Goal: Task Accomplishment & Management: Complete application form

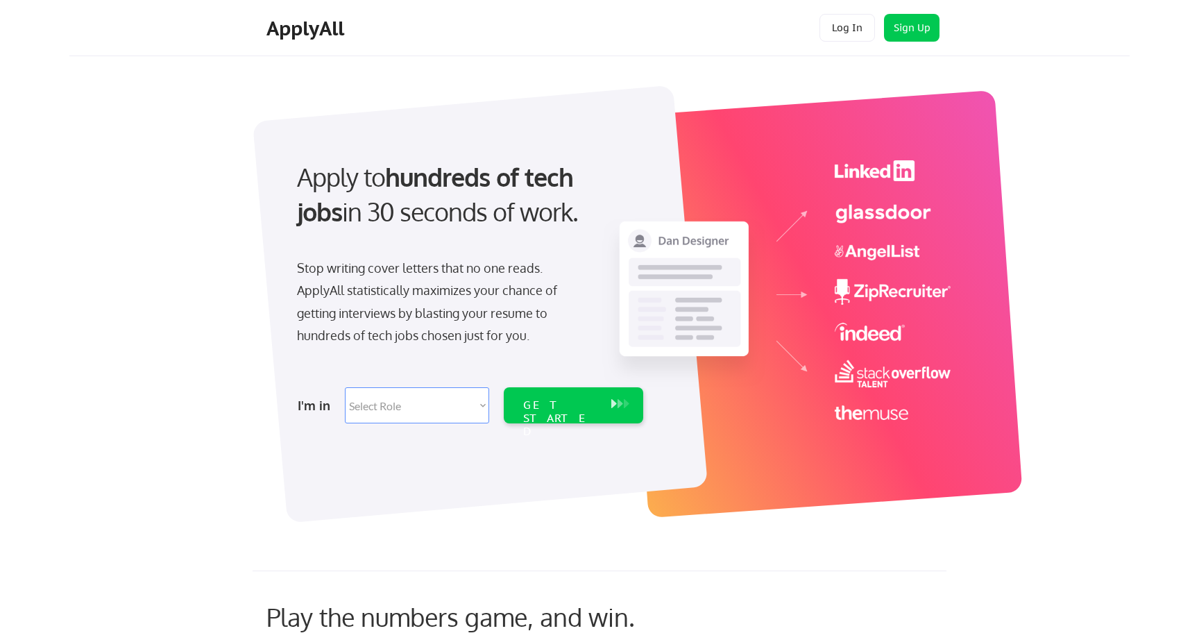
click at [441, 402] on select "Select Role Software Engineering Product Management Customer Success Sales UI/U…" at bounding box center [417, 405] width 144 height 36
select select ""engineering""
click at [345, 387] on select "Select Role Software Engineering Product Management Customer Success Sales UI/U…" at bounding box center [417, 405] width 144 height 36
select select ""engineering""
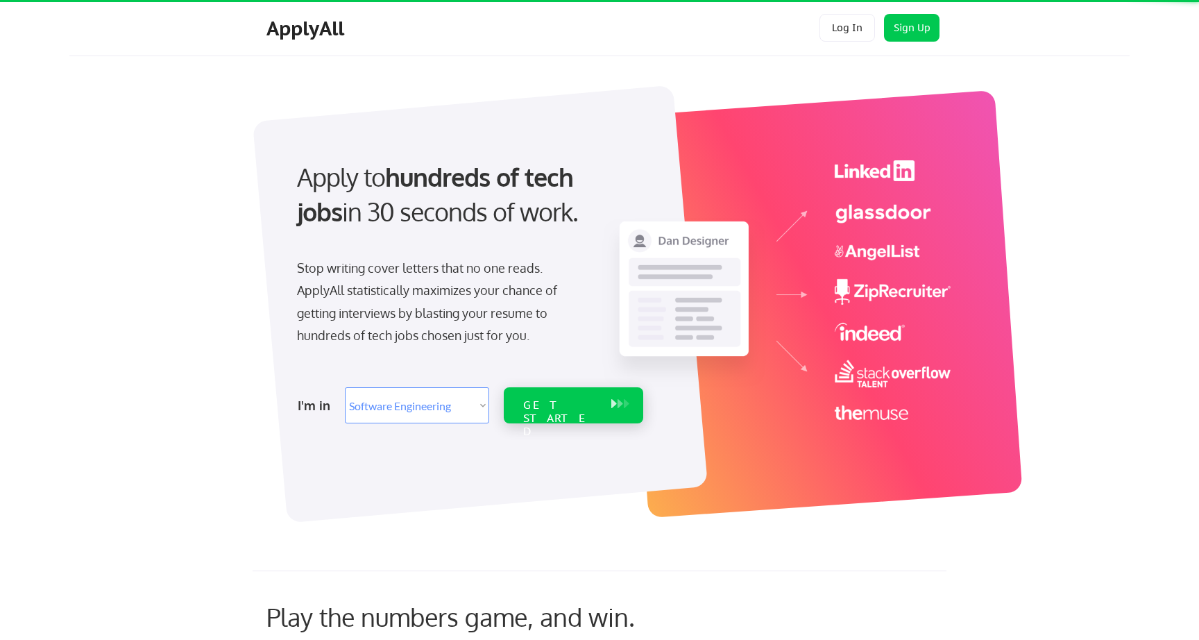
click at [552, 402] on div "GET STARTED" at bounding box center [560, 418] width 74 height 40
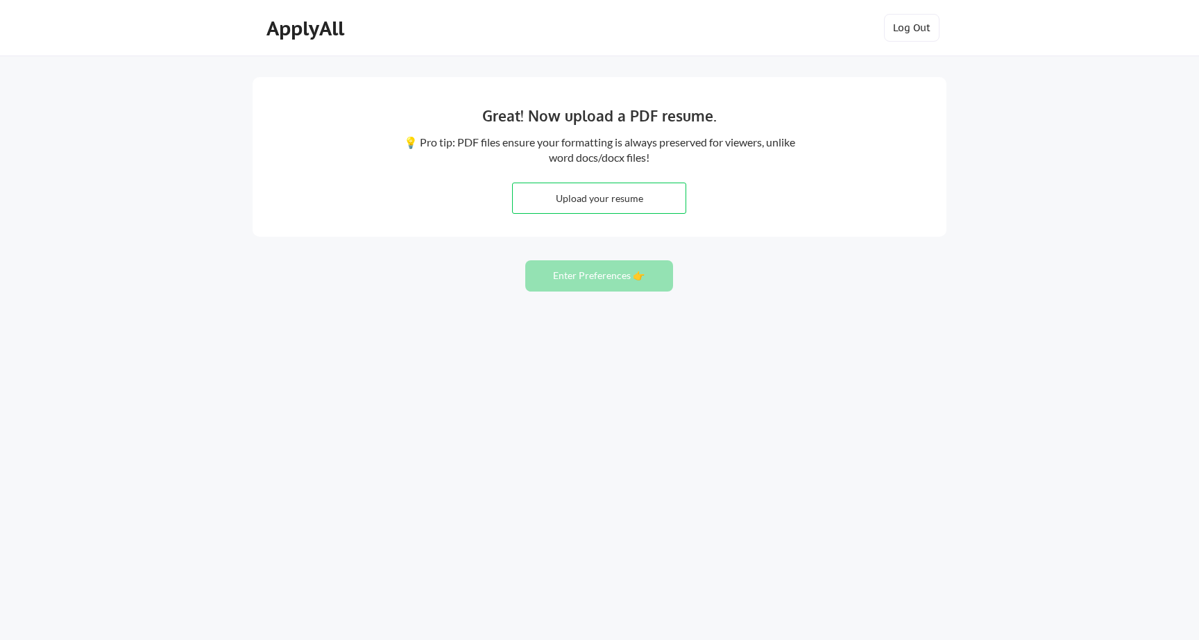
click at [645, 210] on input "file" at bounding box center [599, 198] width 173 height 30
type input "C:\fakepath\Resume - [PERSON_NAME] - Staff Engineer.pdf"
click at [599, 268] on button "Enter Preferences 👉" at bounding box center [599, 275] width 148 height 31
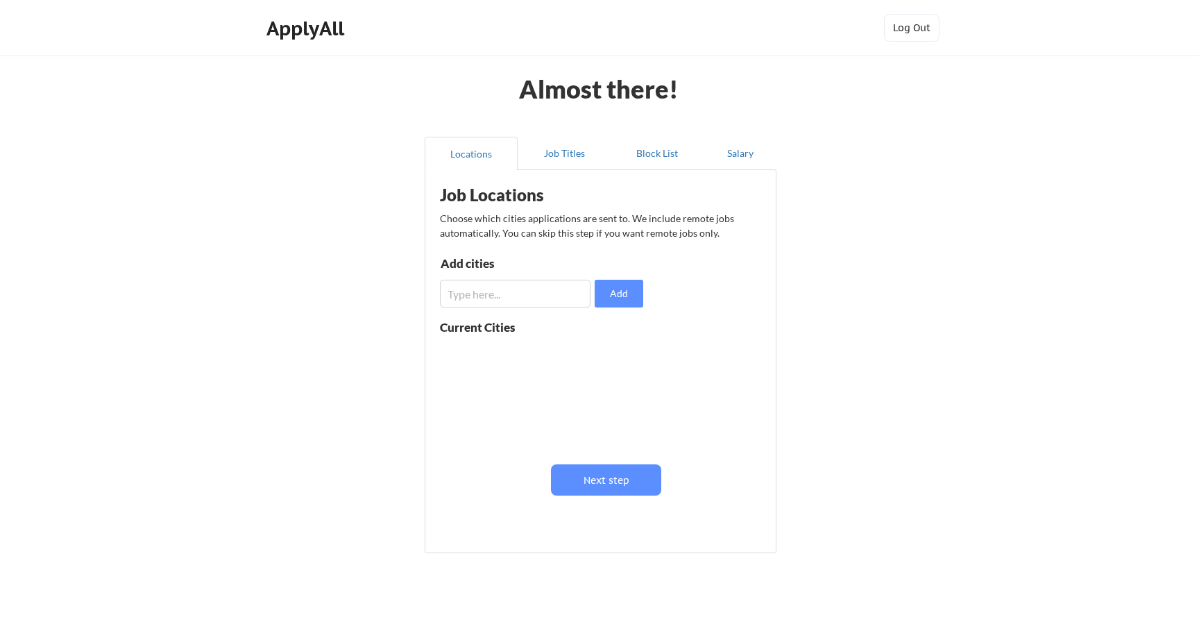
click at [523, 277] on div "Add cities Add" at bounding box center [543, 282] width 207 height 50
click at [523, 290] on input "input" at bounding box center [515, 294] width 151 height 28
type input "remote"
click at [624, 296] on button "Add" at bounding box center [619, 294] width 49 height 28
click at [527, 290] on input "input" at bounding box center [515, 294] width 151 height 28
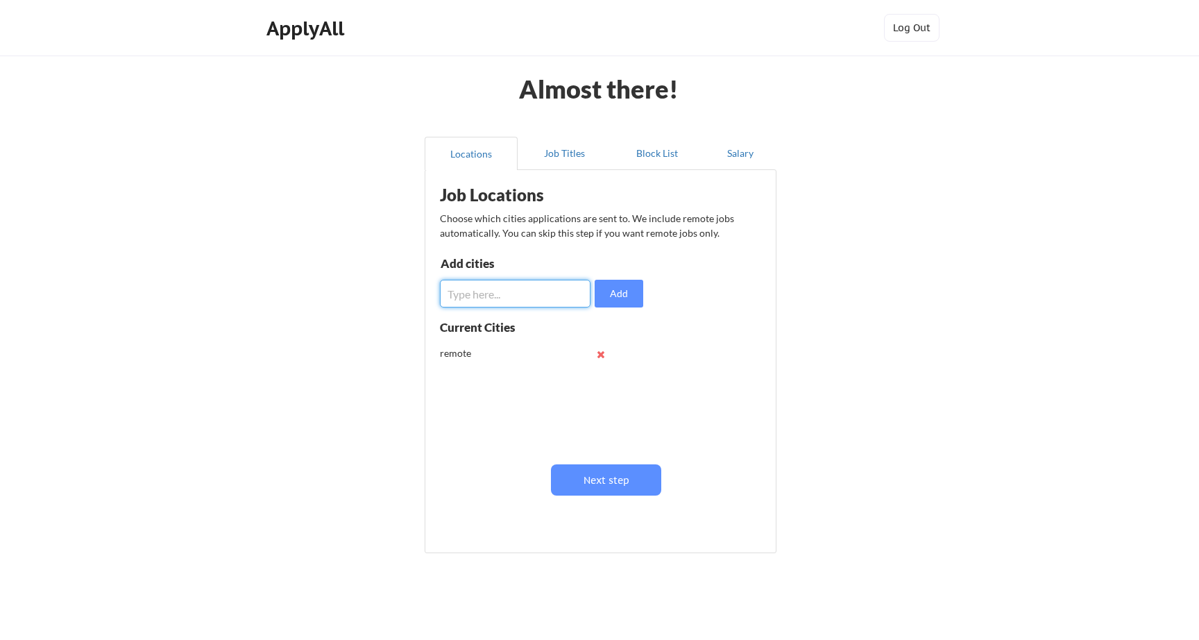
type input "a"
type input "san francisco"
click at [627, 299] on button "Add" at bounding box center [619, 294] width 49 height 28
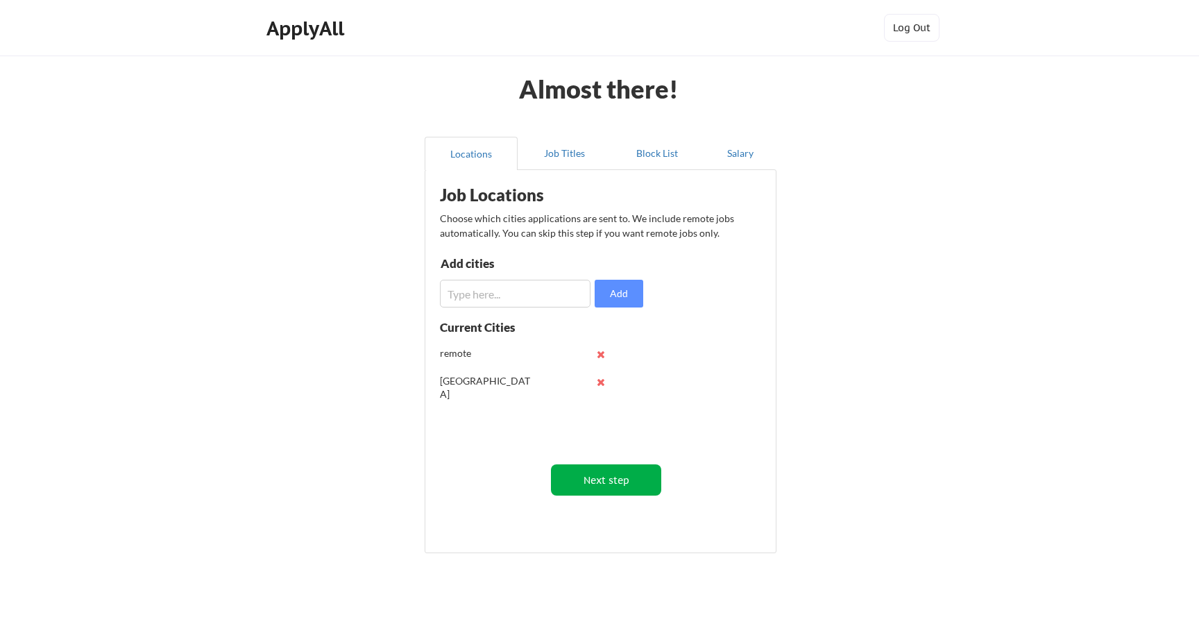
click at [617, 475] on button "Next step" at bounding box center [606, 479] width 110 height 31
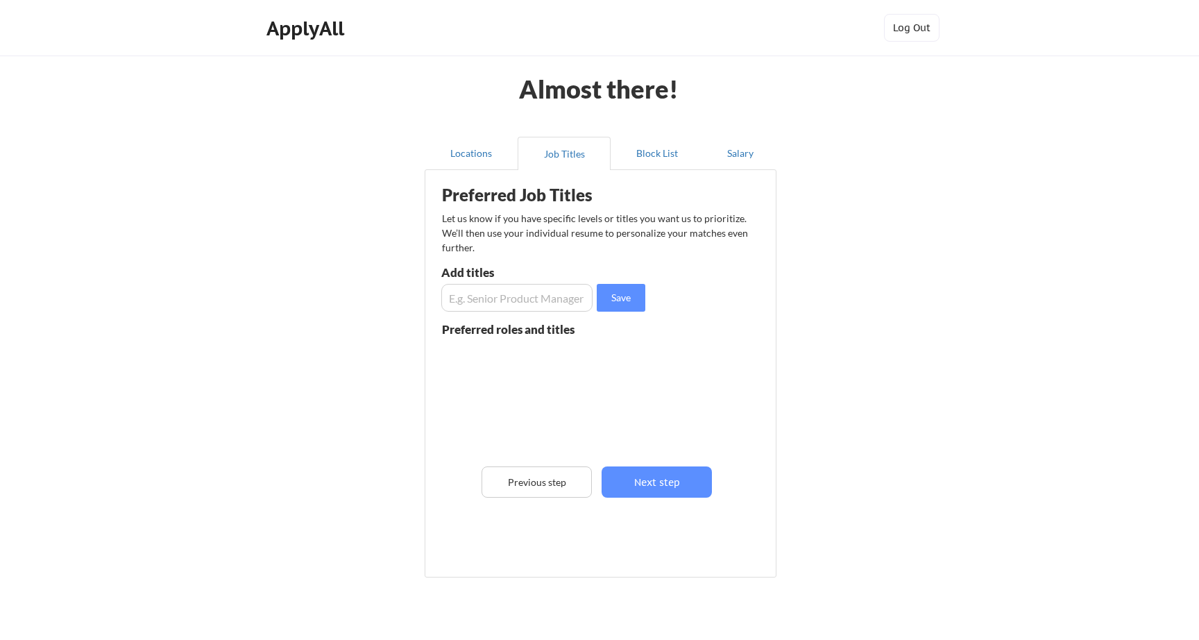
click at [556, 298] on input "input" at bounding box center [516, 298] width 151 height 28
type input "P"
type input "E"
type input "Head of Engineering"
click at [635, 298] on button "Save" at bounding box center [621, 298] width 49 height 28
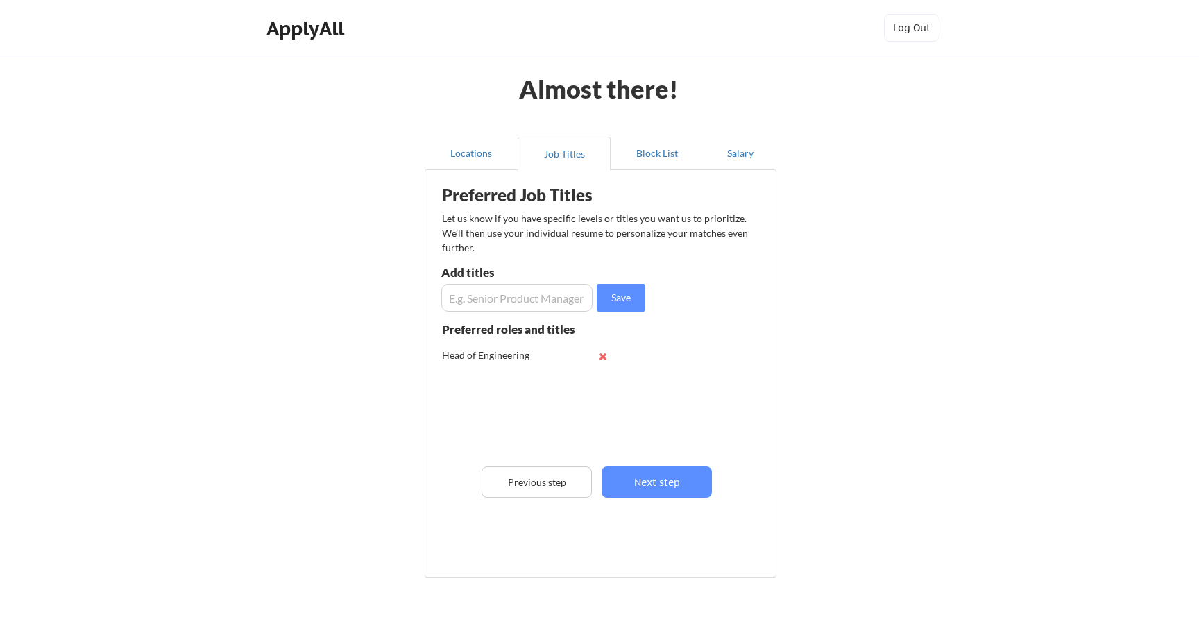
click at [471, 290] on input "input" at bounding box center [516, 298] width 151 height 28
type input "r"
type input "S"
type input "Staff Software Engineer"
click at [620, 295] on button "Save" at bounding box center [621, 298] width 49 height 28
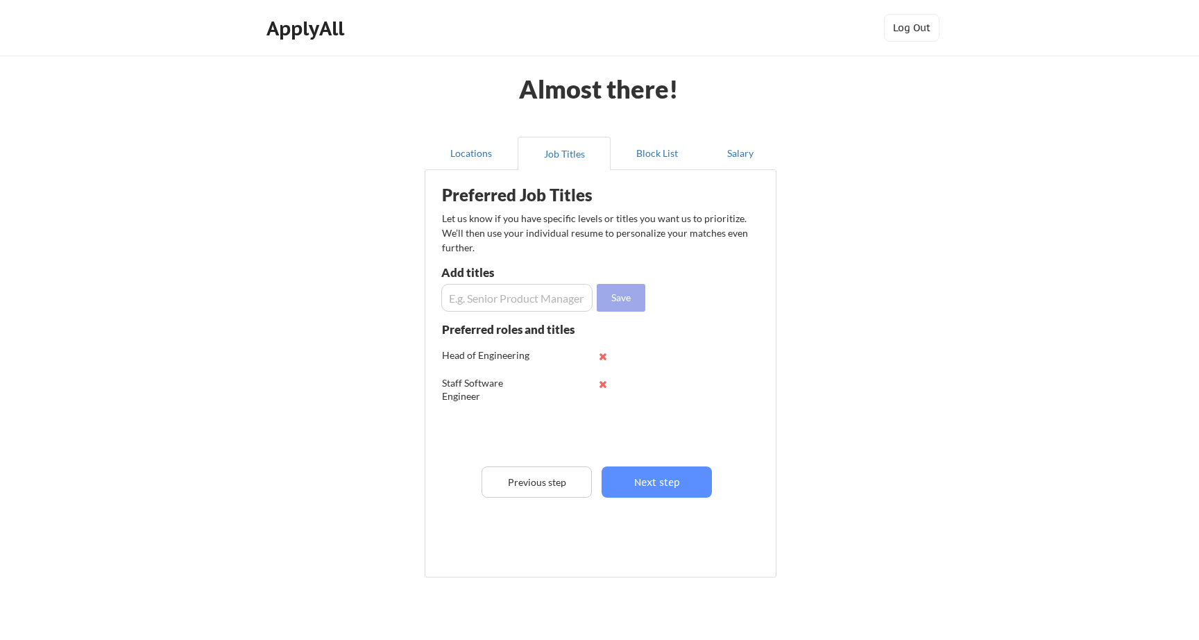
click at [538, 313] on div "Preferred Job Titles Let us know if you have specific levels or titles you want…" at bounding box center [603, 370] width 342 height 387
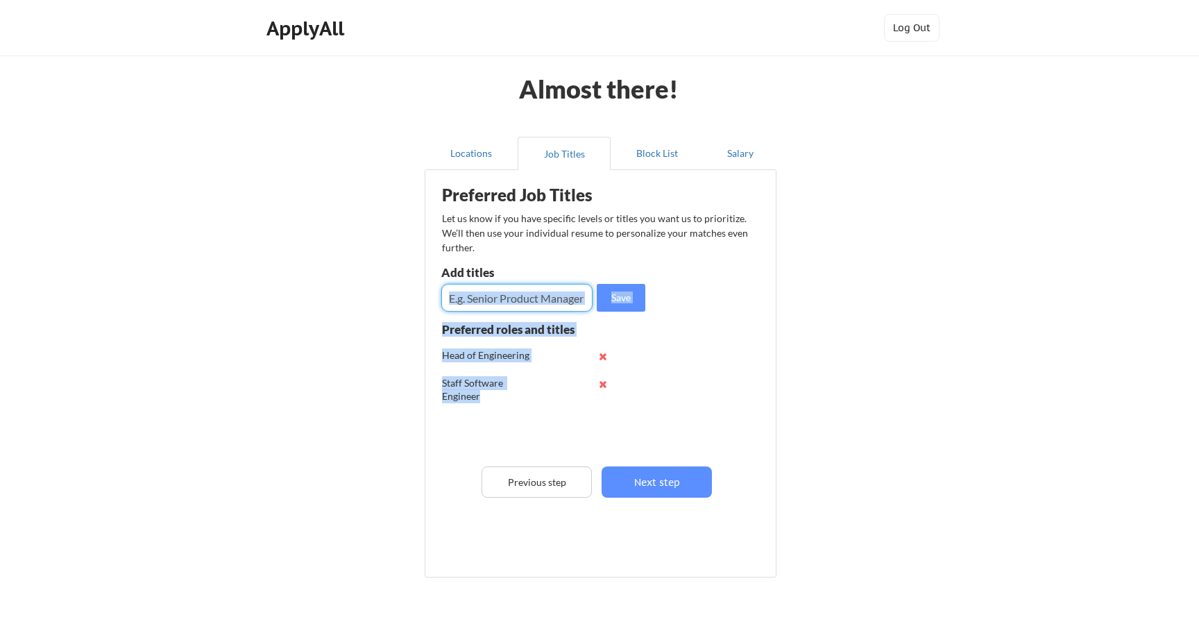
click at [547, 308] on input "input" at bounding box center [516, 298] width 151 height 28
click at [561, 304] on input "input" at bounding box center [516, 298] width 151 height 28
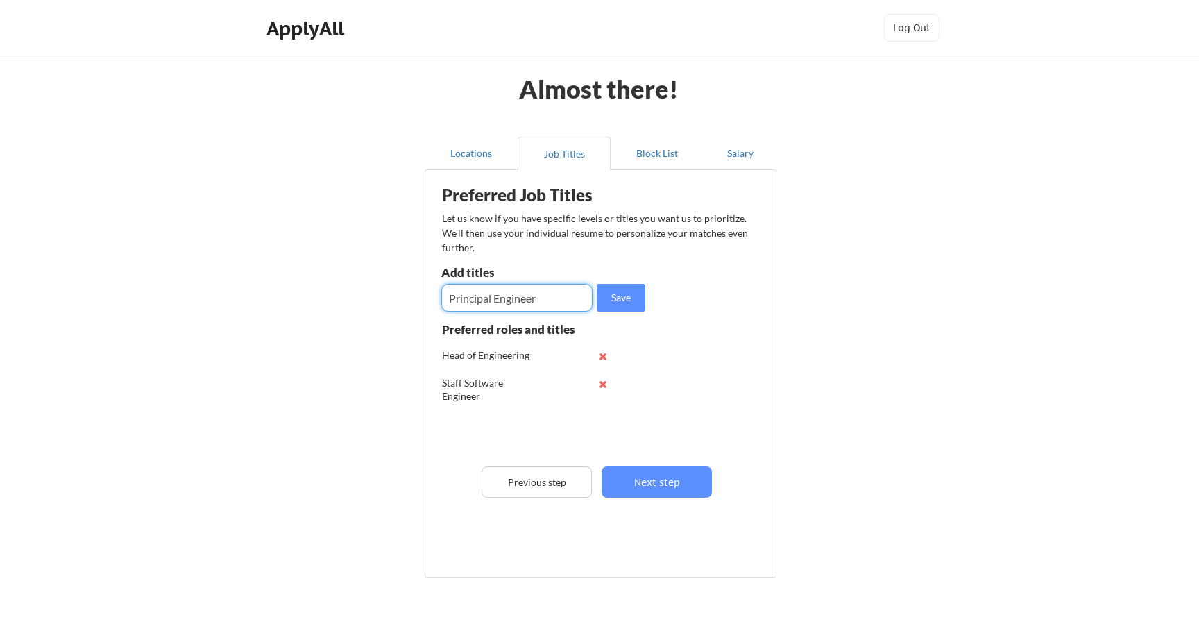
type input "Principal Engineer"
click at [634, 295] on button "Save" at bounding box center [621, 298] width 49 height 28
click at [502, 303] on input "input" at bounding box center [516, 298] width 151 height 28
type input "E"
type input "S"
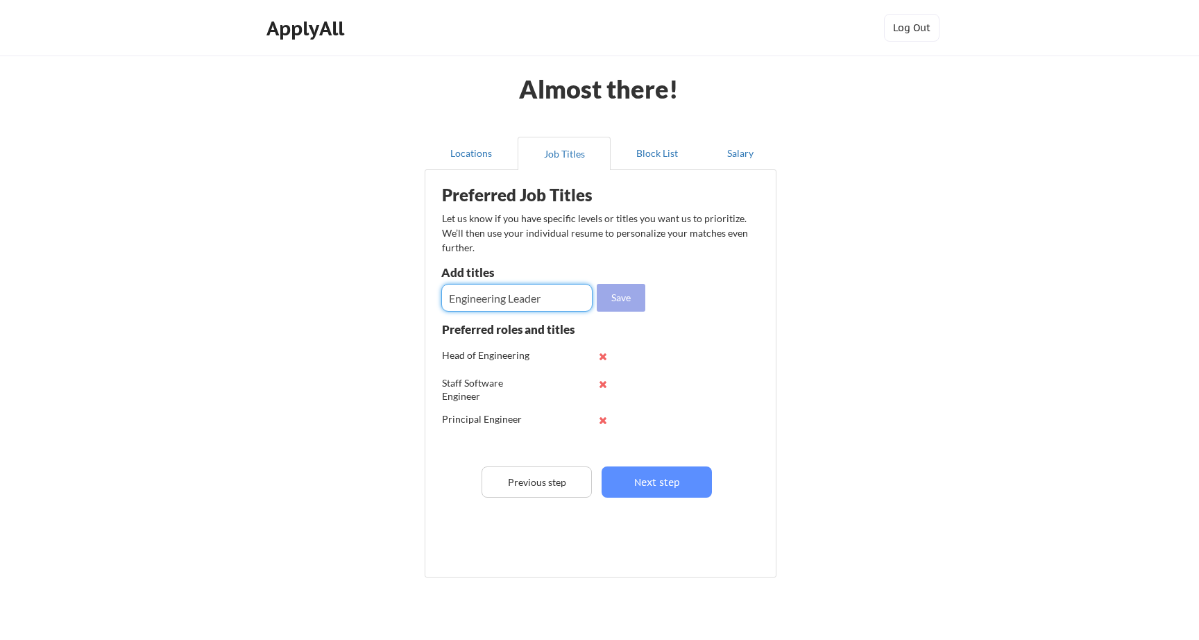
type input "Engineering Leader"
click at [618, 291] on button "Save" at bounding box center [621, 298] width 49 height 28
click at [568, 293] on input "input" at bounding box center [516, 298] width 151 height 28
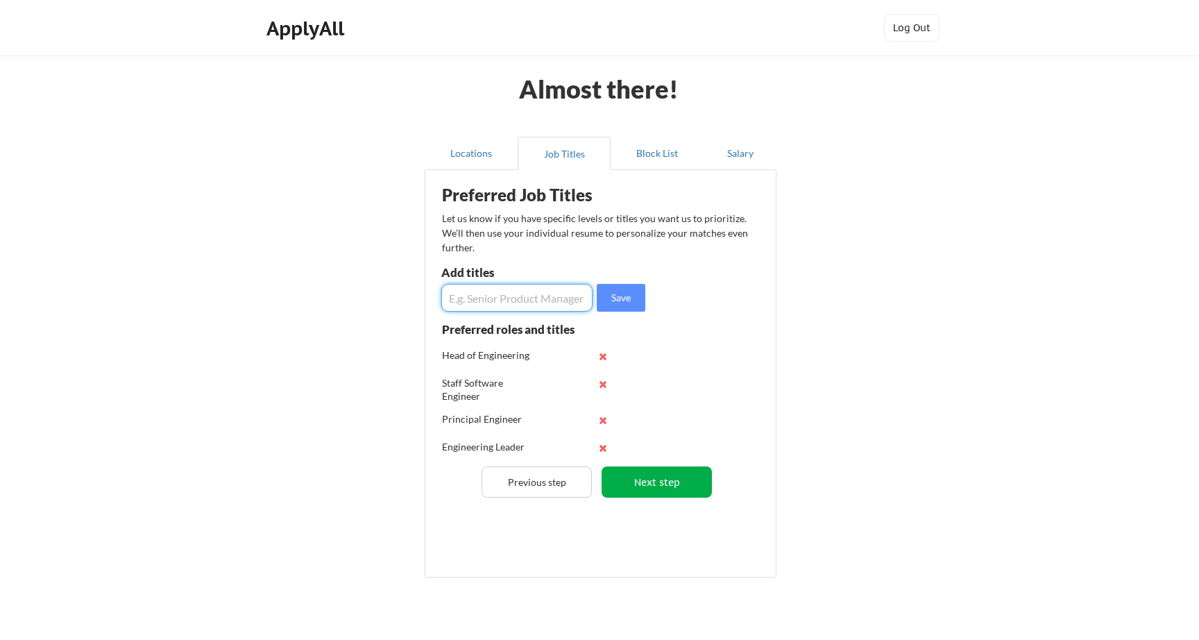
click at [660, 479] on button "Next step" at bounding box center [657, 481] width 110 height 31
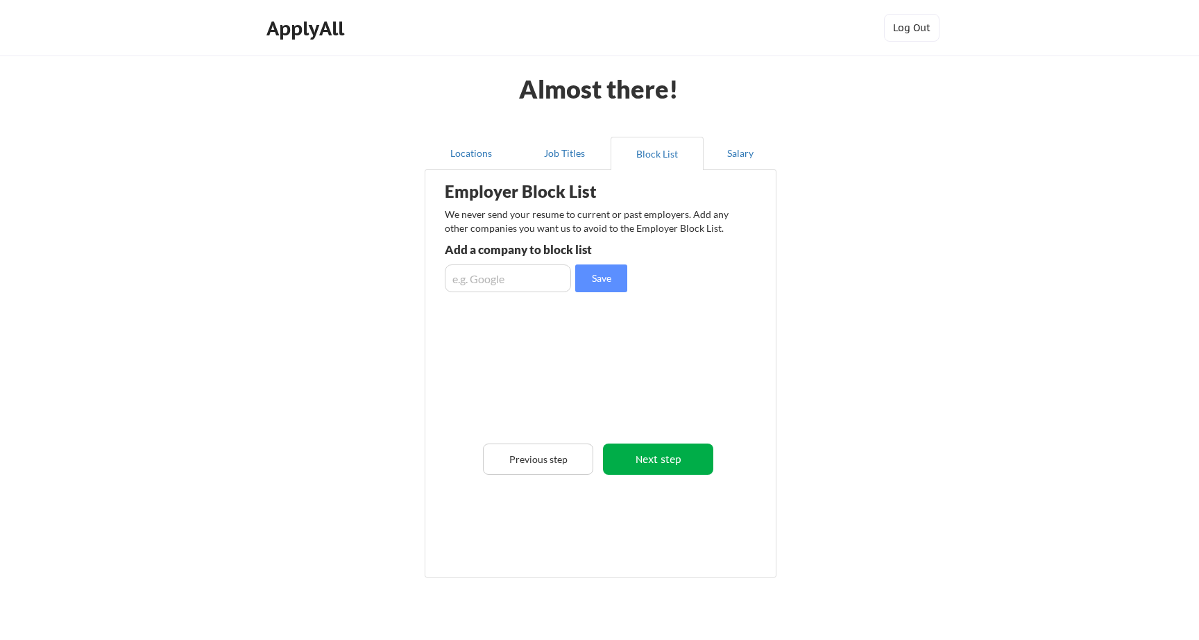
click at [674, 449] on button "Next step" at bounding box center [658, 458] width 110 height 31
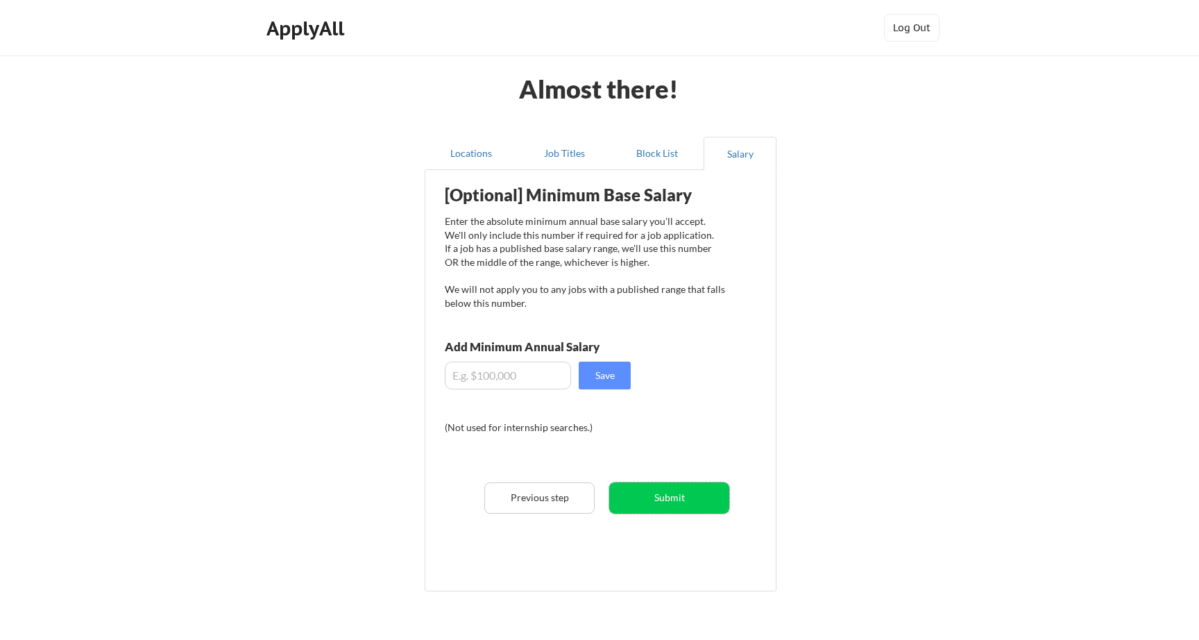
drag, startPoint x: 683, startPoint y: 496, endPoint x: 745, endPoint y: 382, distance: 129.8
click at [744, 382] on div "[Optional] Minimum Base Salary Enter the absolute minimum annual base salary yo…" at bounding box center [603, 375] width 342 height 397
click at [511, 368] on input "input" at bounding box center [508, 376] width 126 height 28
type input "$180,000"
click at [602, 382] on button "Save" at bounding box center [605, 376] width 52 height 28
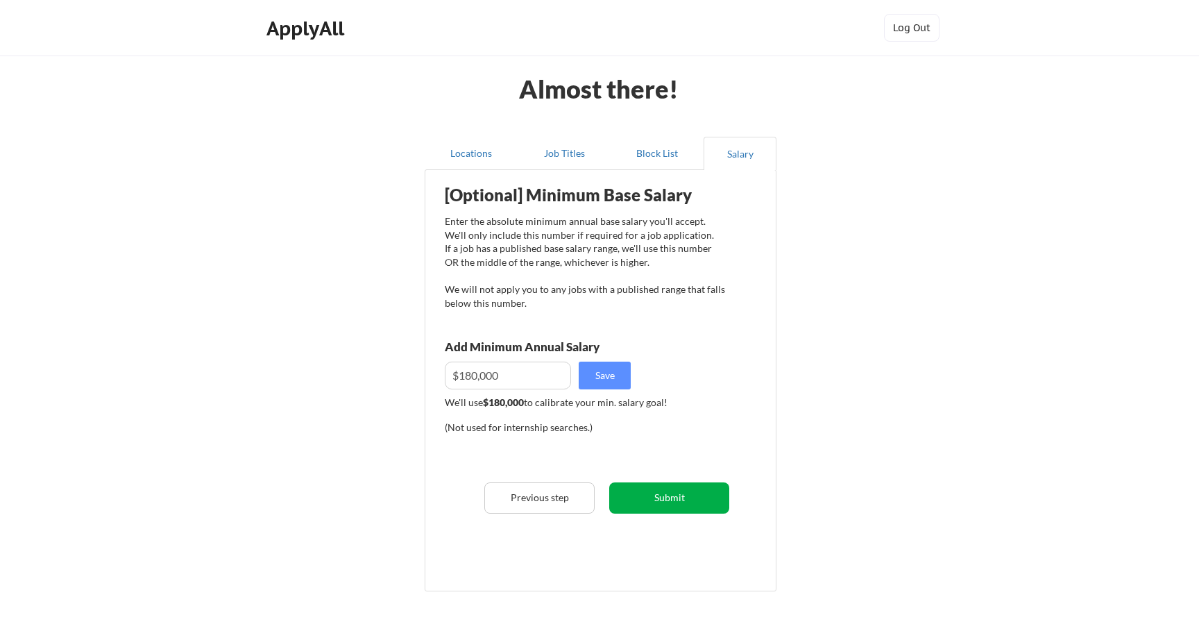
click at [677, 498] on button "Submit" at bounding box center [669, 497] width 120 height 31
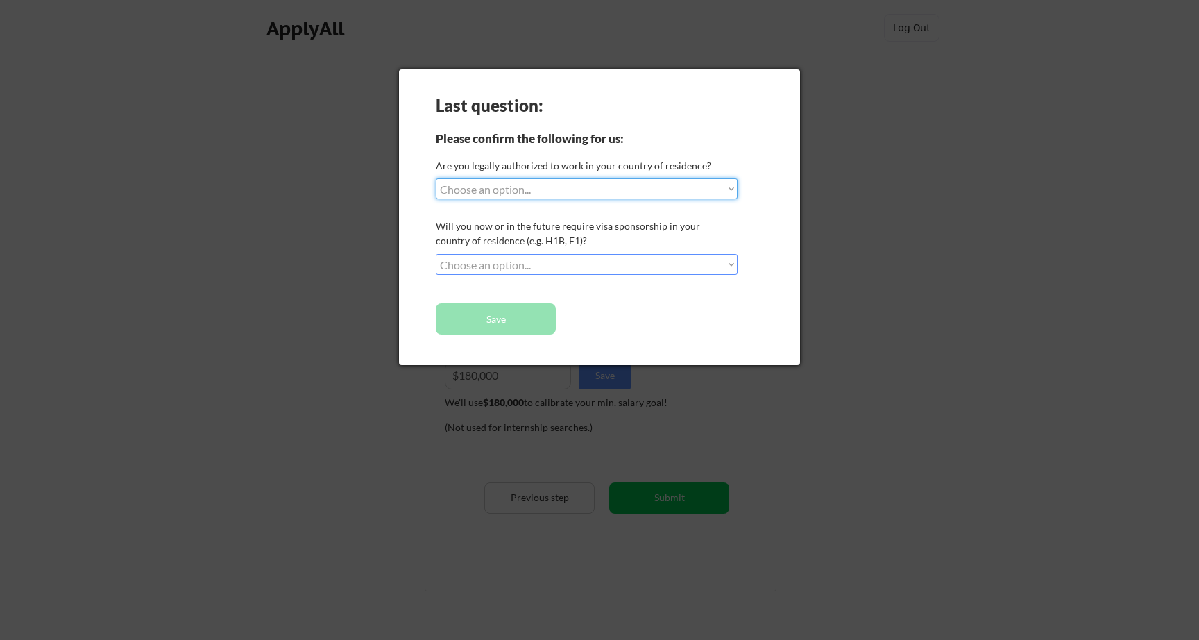
click at [677, 180] on select "Choose an option... Yes, I am a US Citizen Yes, I am a Canadian Citizen Yes, I …" at bounding box center [587, 188] width 302 height 21
select select ""yes__i_am_a_us_green_card_holder""
click at [436, 178] on select "Choose an option... Yes, I am a US Citizen Yes, I am a Canadian Citizen Yes, I …" at bounding box center [587, 188] width 302 height 21
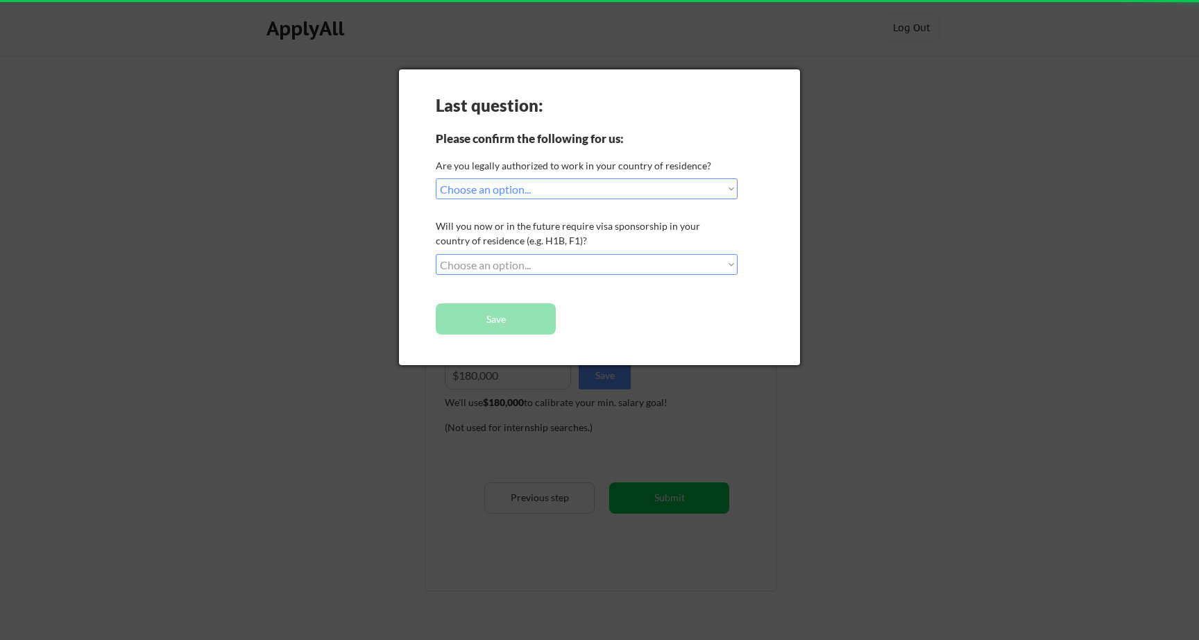
click at [631, 269] on select "Choose an option... No, I will not need sponsorship Yes, I will need sponsorship" at bounding box center [587, 264] width 302 height 21
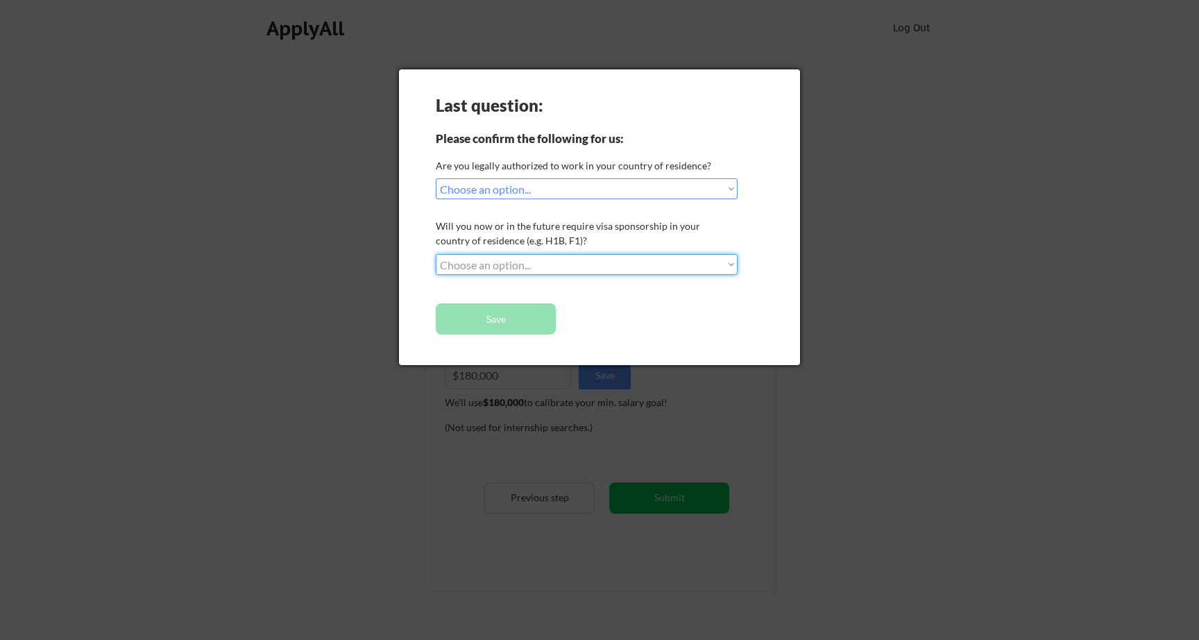
select select ""no__i_will_not_need_sponsorship""
click at [436, 254] on select "Choose an option... No, I will not need sponsorship Yes, I will need sponsorship" at bounding box center [587, 264] width 302 height 21
click at [529, 315] on button "Save" at bounding box center [496, 318] width 120 height 31
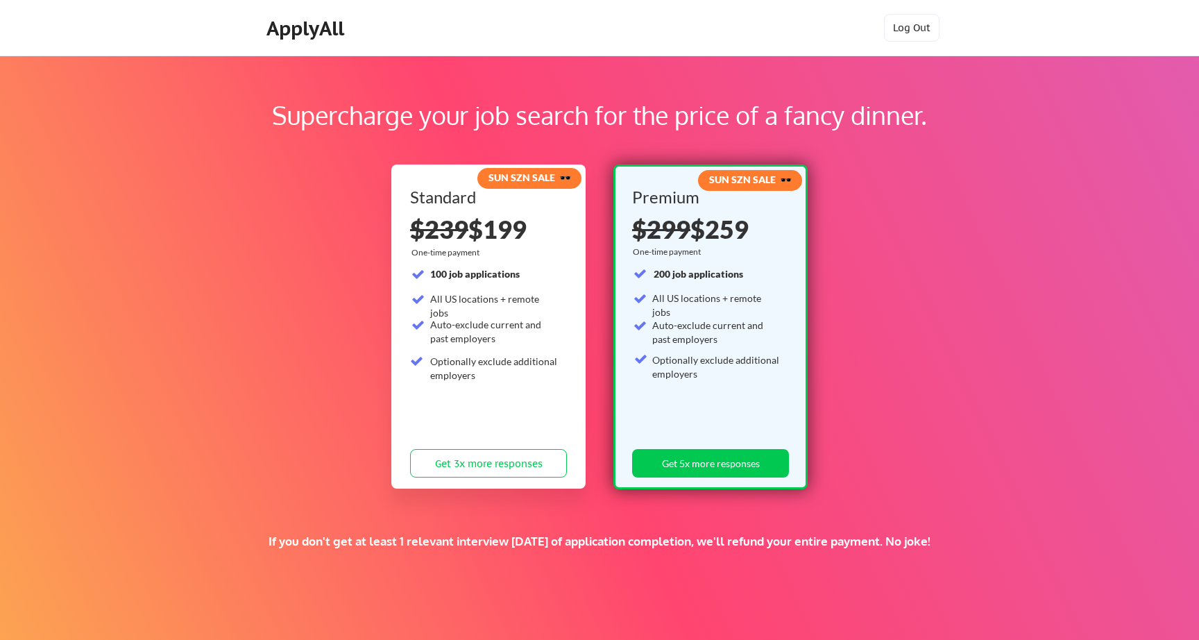
click at [770, 87] on div "Supercharge your job search for the price of a fancy dinner. SUN SZN SALE 🕶️ St…" at bounding box center [599, 435] width 1199 height 758
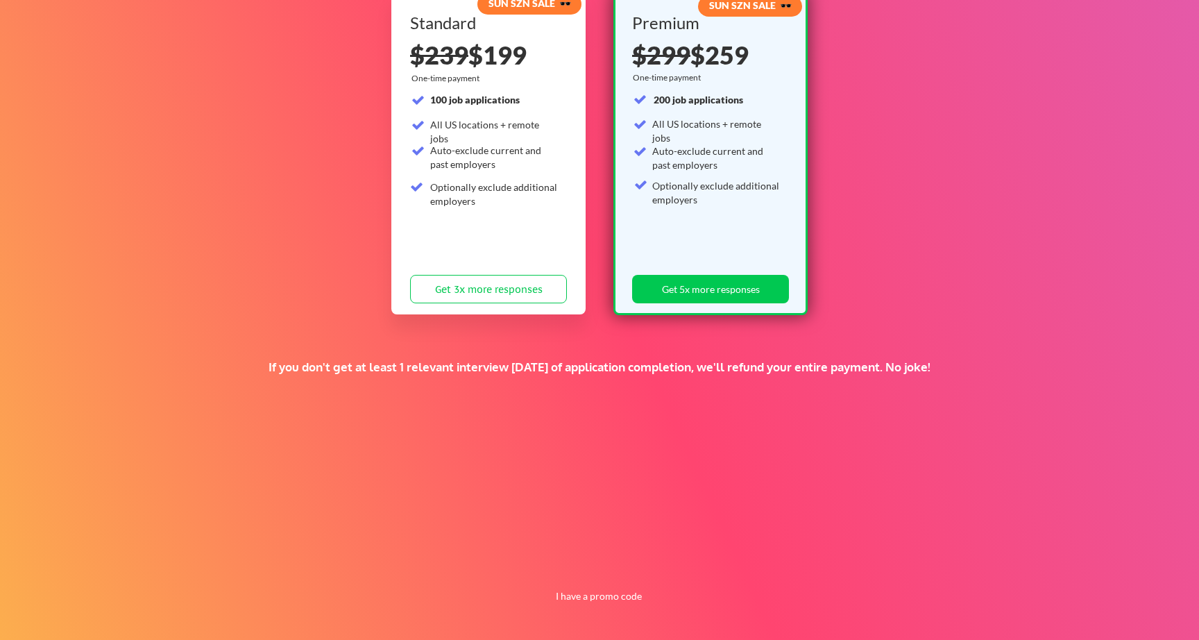
click at [704, 559] on div "Supercharge your job search for the price of a fancy dinner. SUN SZN SALE 🕶️ St…" at bounding box center [599, 260] width 1199 height 758
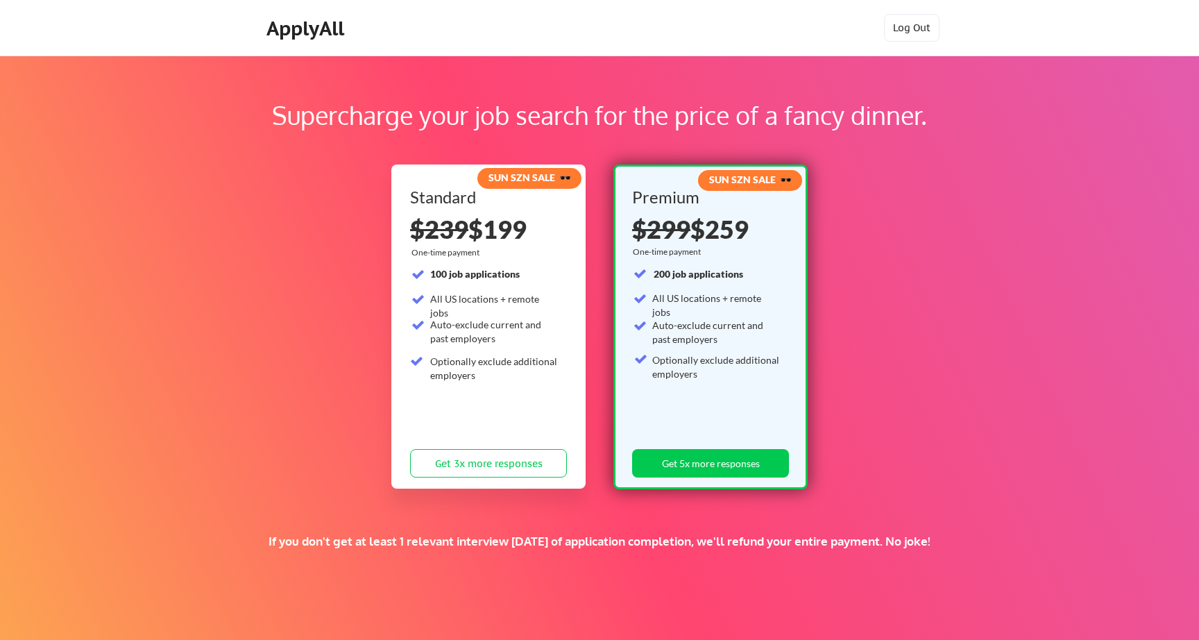
click at [307, 34] on div "ApplyAll" at bounding box center [307, 29] width 82 height 24
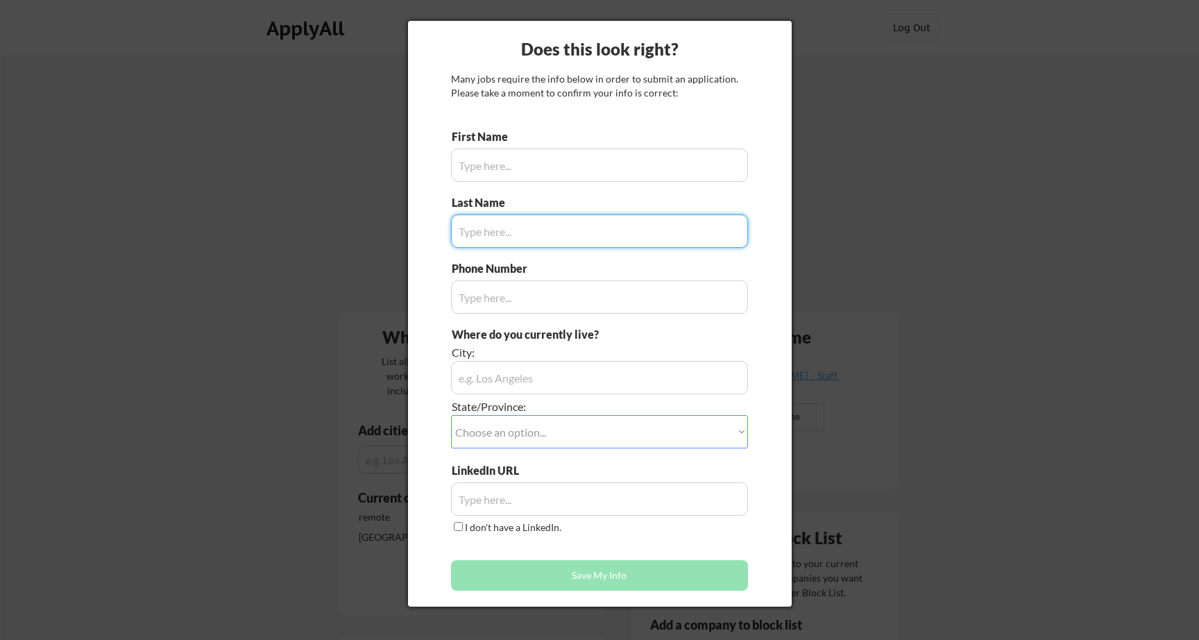
click at [839, 140] on div at bounding box center [599, 320] width 1199 height 640
click at [1021, 328] on div at bounding box center [599, 320] width 1199 height 640
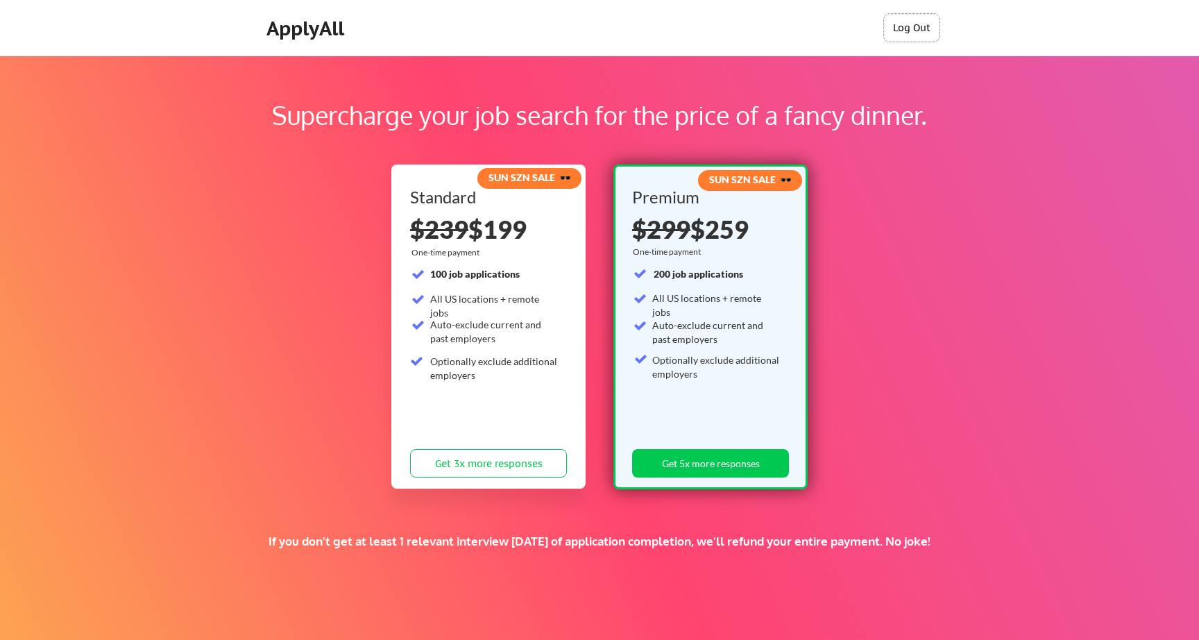
click at [912, 25] on button "Log Out" at bounding box center [912, 28] width 56 height 28
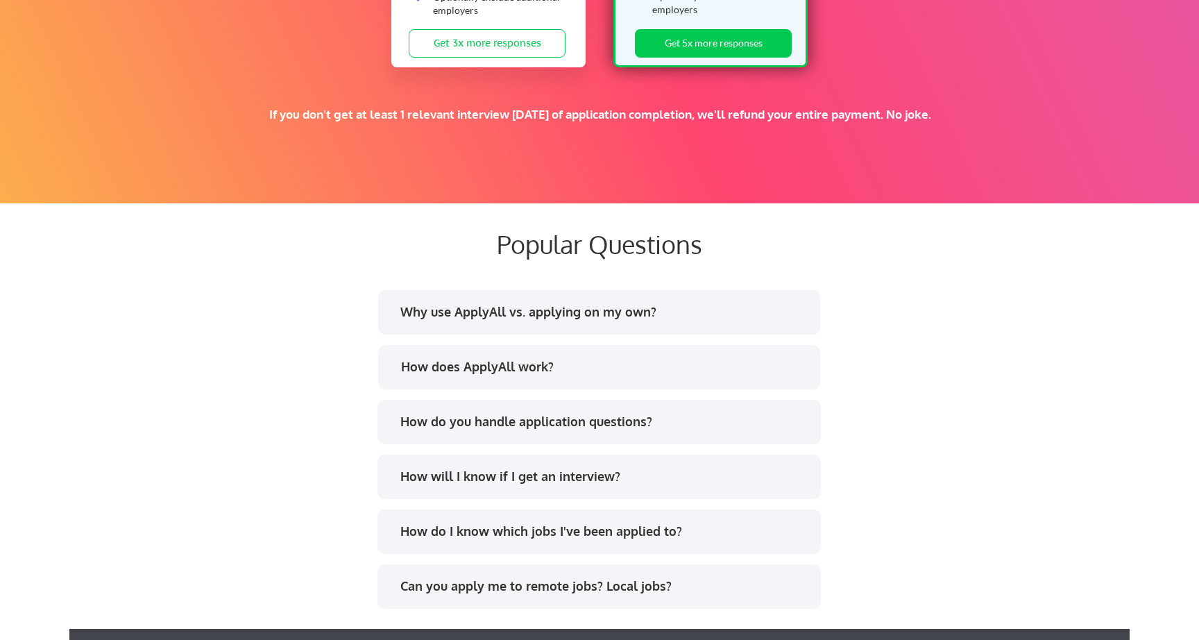
scroll to position [2830, 0]
